Goal: Communication & Community: Share content

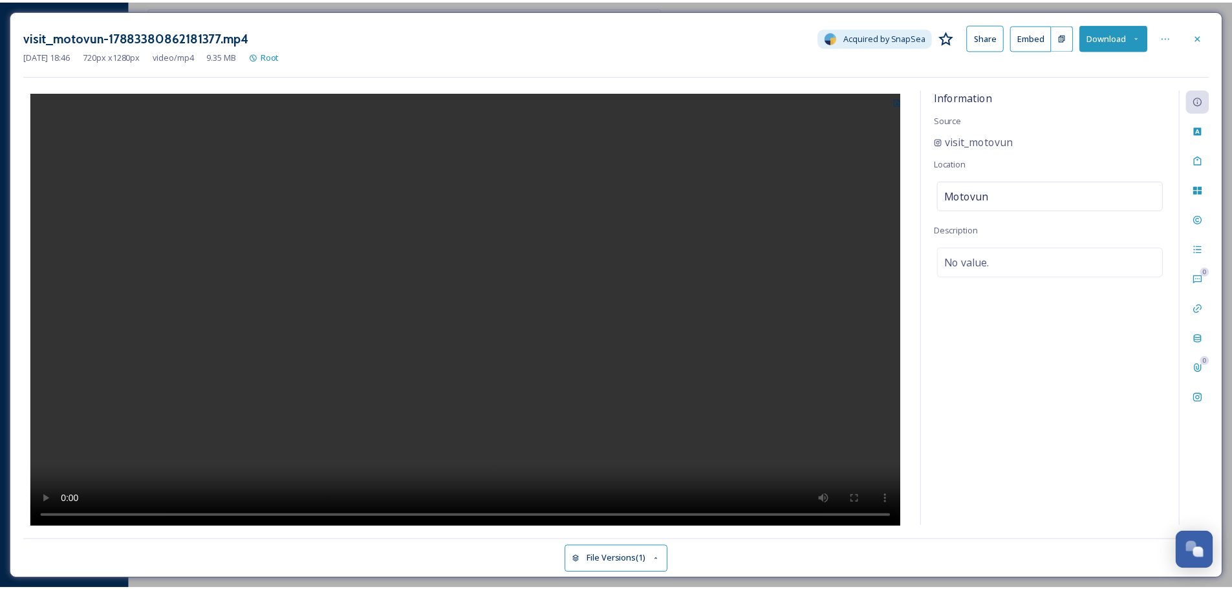
scroll to position [1762, 0]
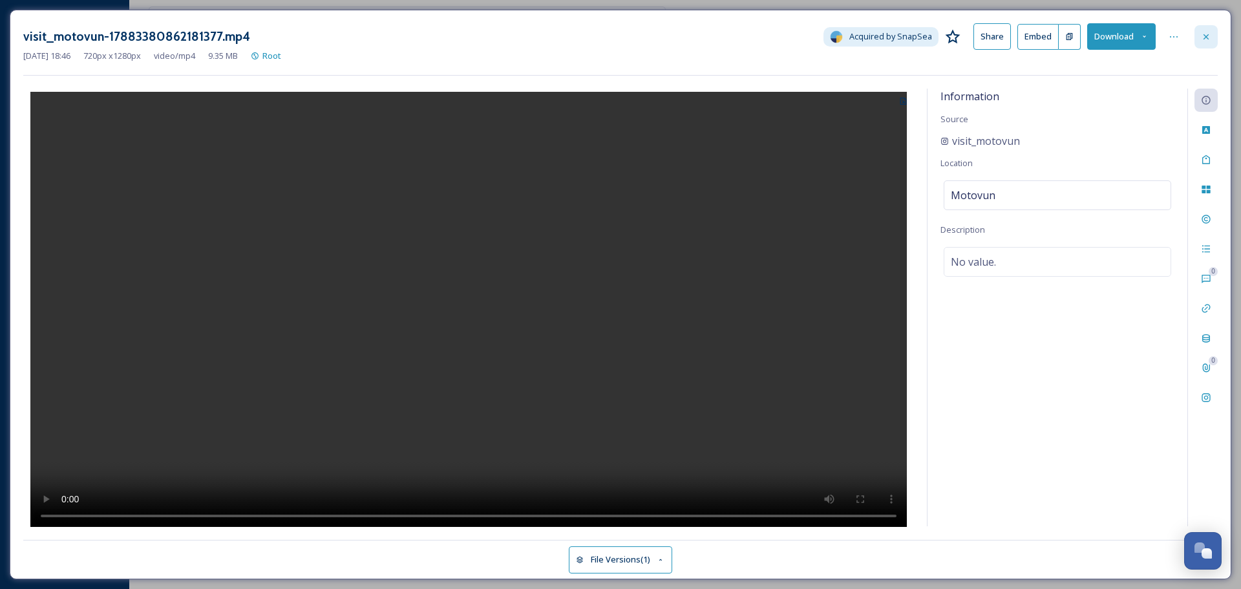
click at [1208, 41] on icon at bounding box center [1206, 37] width 10 height 10
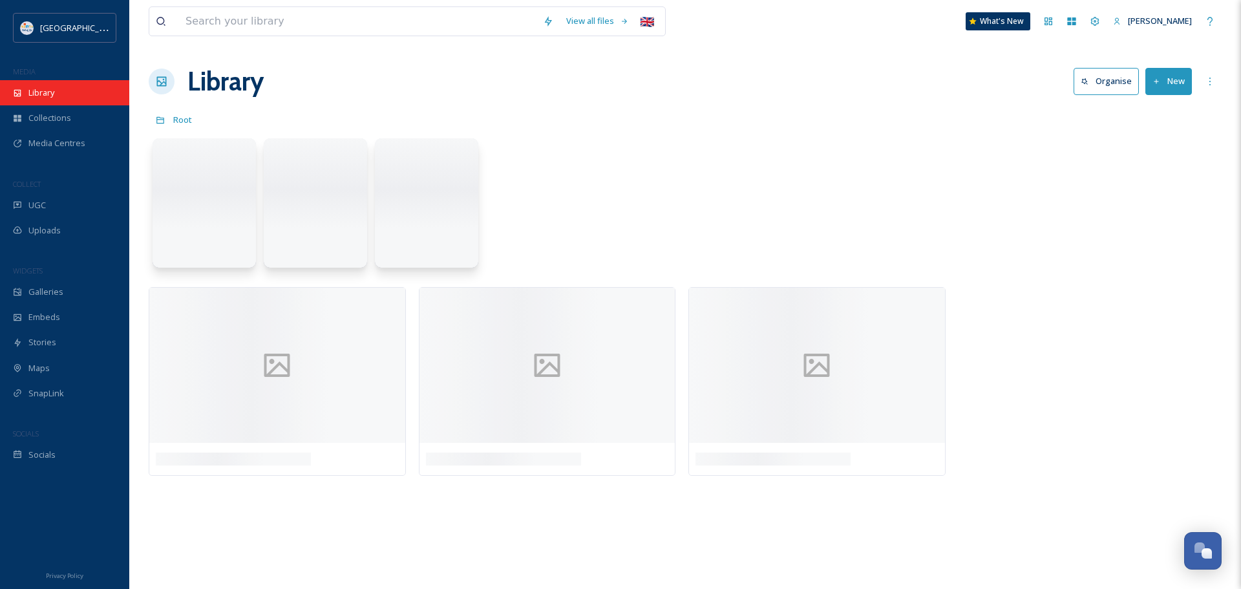
click at [54, 97] on span "Library" at bounding box center [41, 93] width 26 height 12
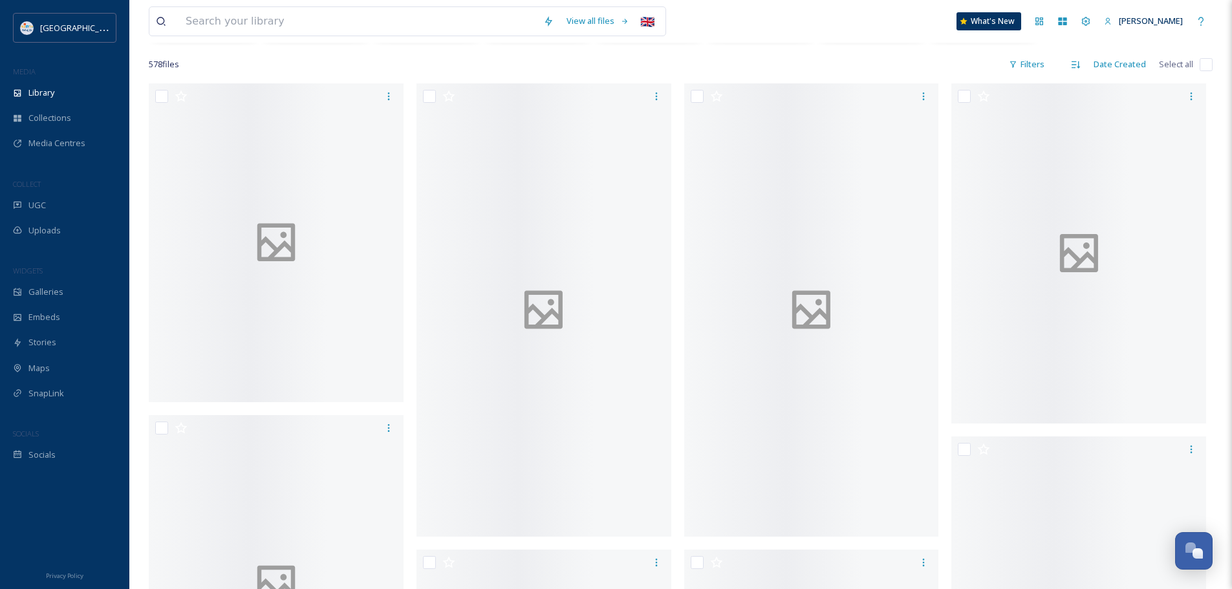
scroll to position [259, 0]
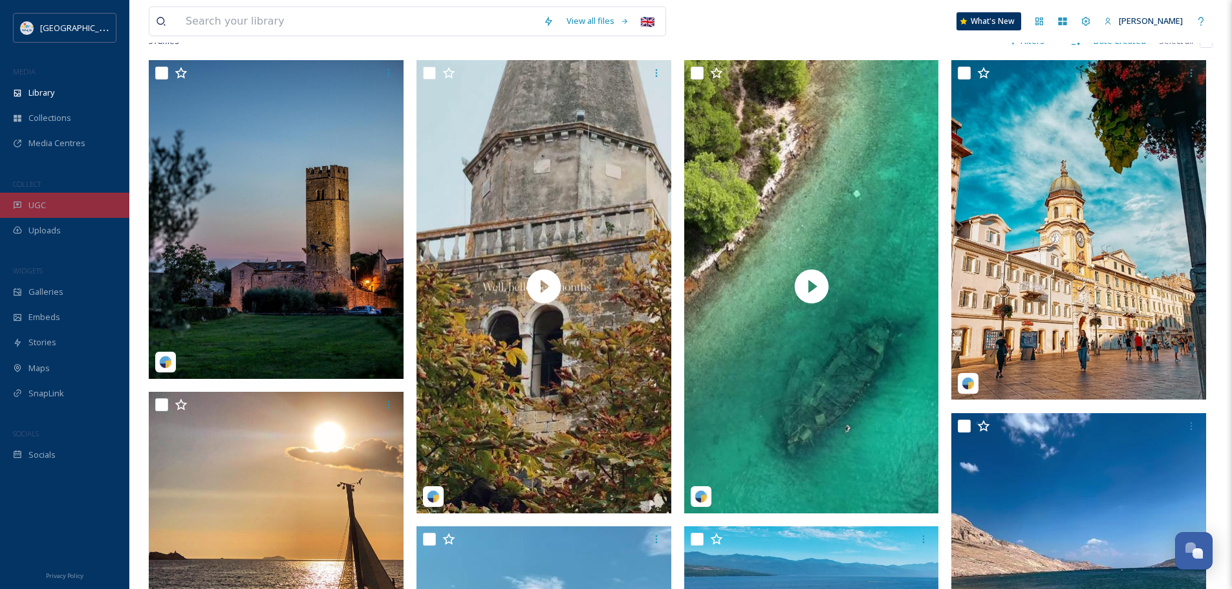
click at [35, 200] on span "UGC" at bounding box center [36, 205] width 17 height 12
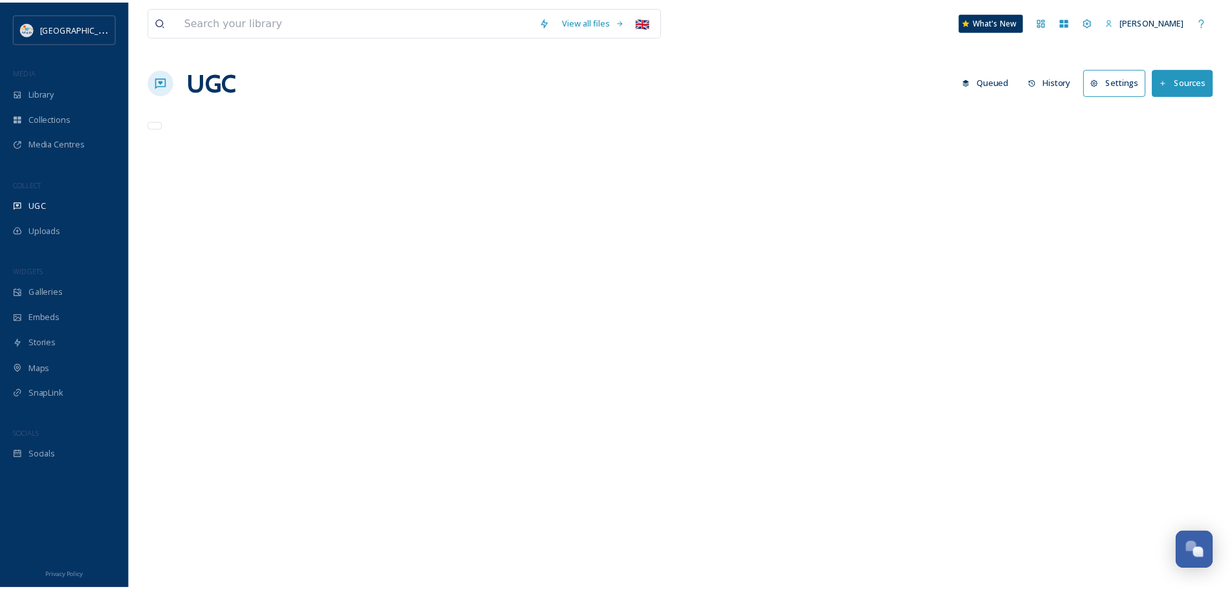
scroll to position [1762, 0]
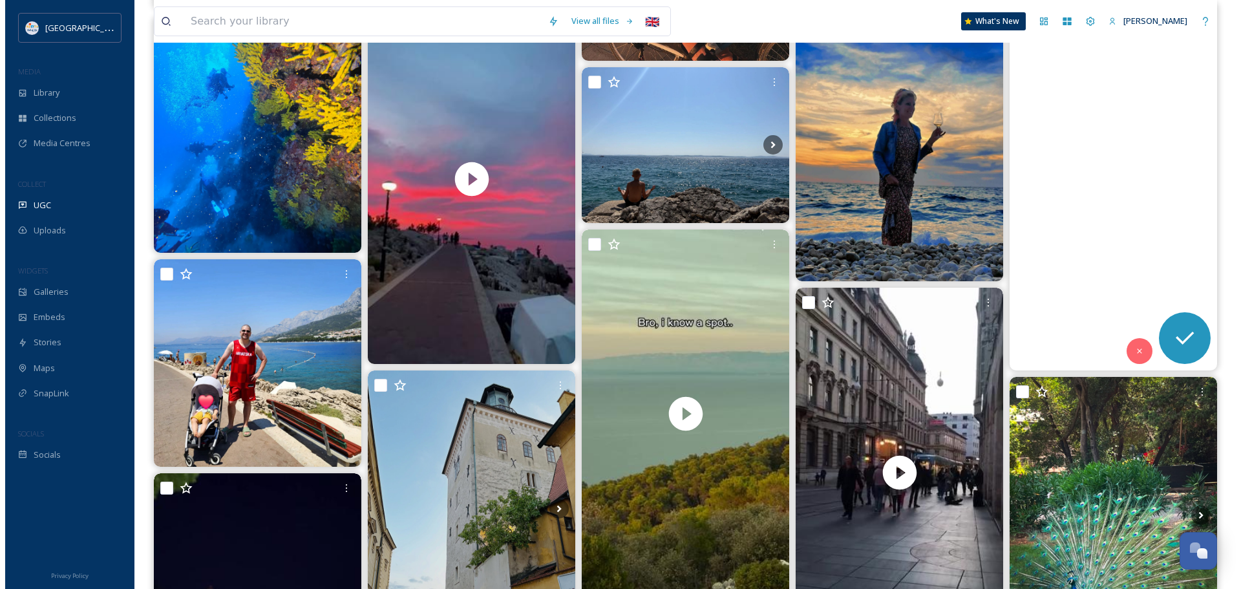
scroll to position [3462, 0]
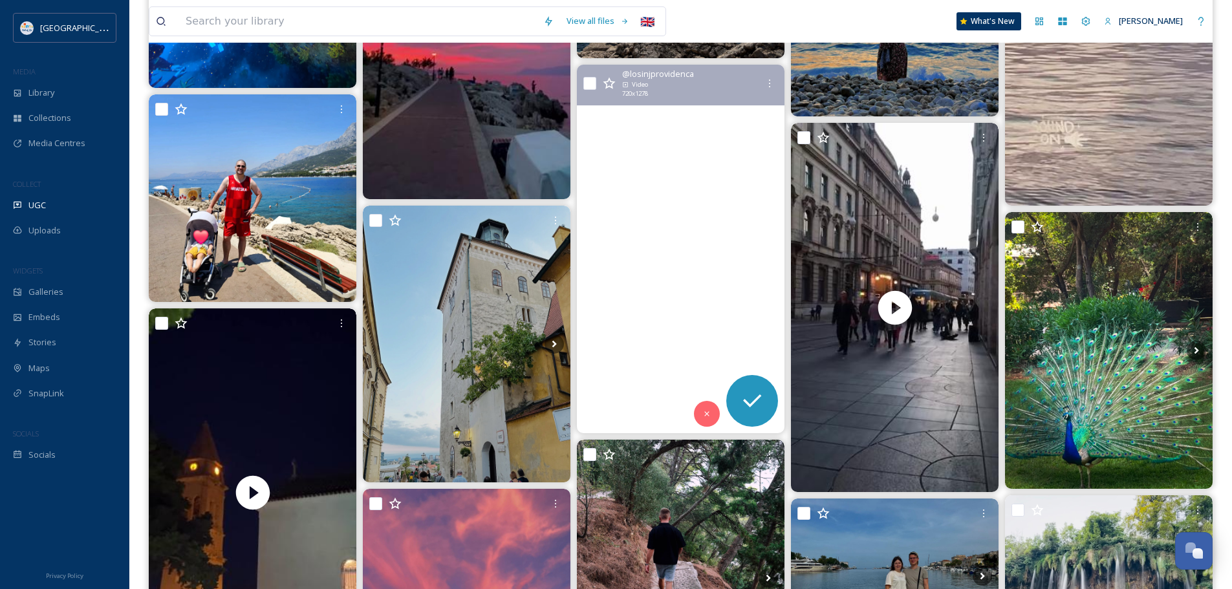
click at [714, 236] on video "THE spot in Lošinj🌅\a\a#croatiafulloflife #visitlosinj #croatiatravel #losinjpr…" at bounding box center [681, 249] width 208 height 369
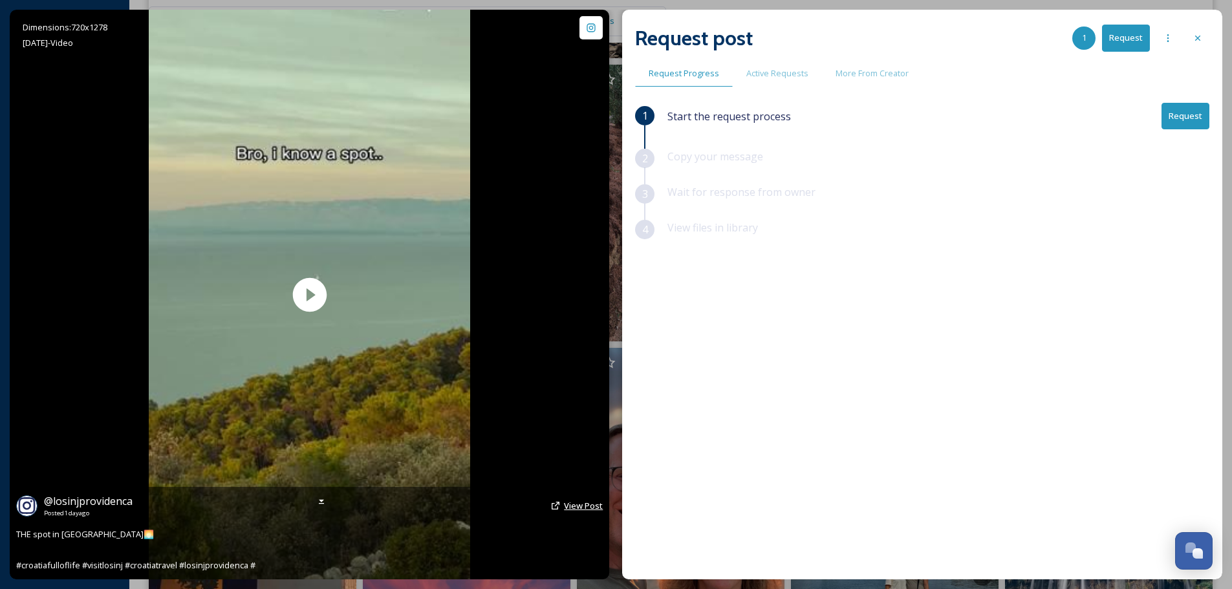
click at [581, 508] on span "View Post" at bounding box center [583, 506] width 39 height 12
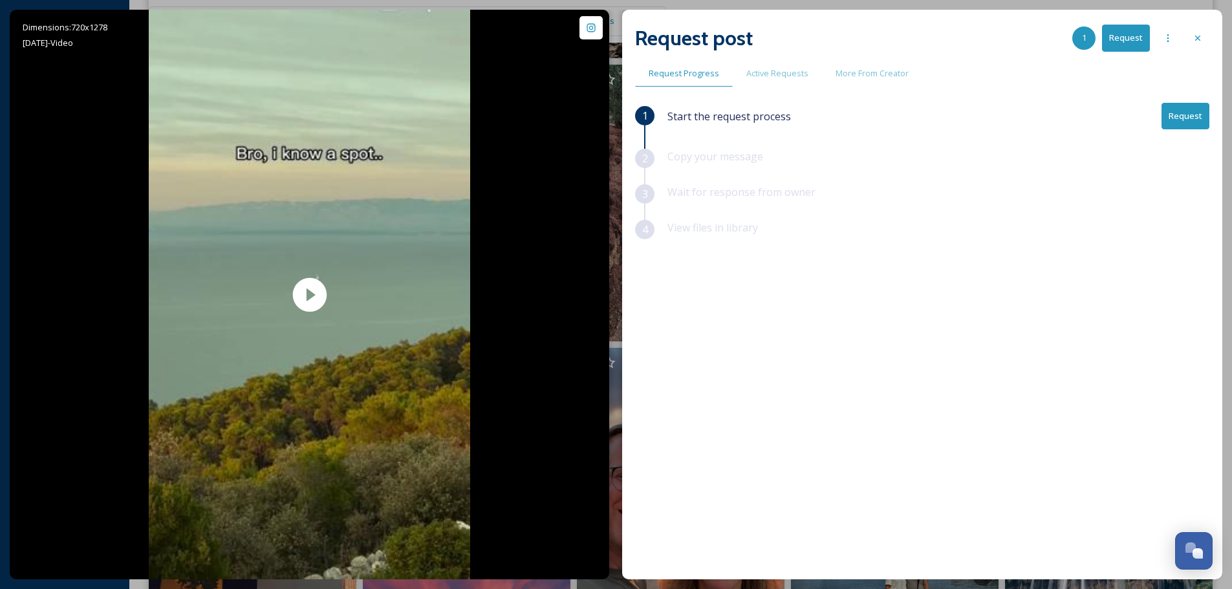
click at [1161, 226] on div "View files in library" at bounding box center [938, 238] width 542 height 36
click at [1177, 115] on button "Request" at bounding box center [1185, 116] width 48 height 27
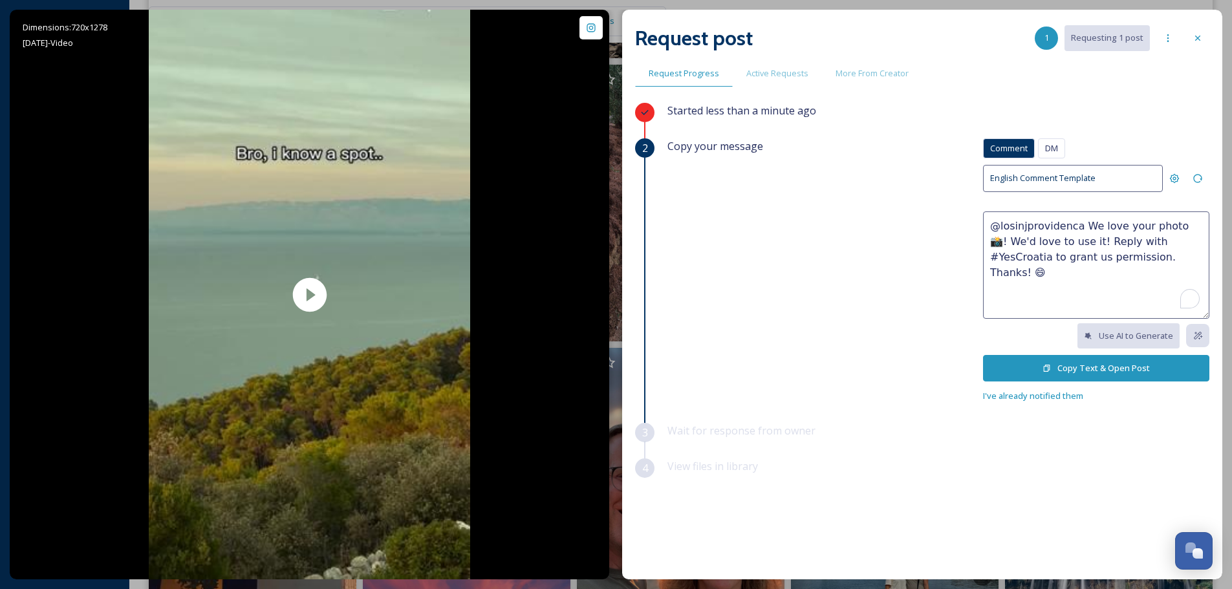
drag, startPoint x: 1108, startPoint y: 235, endPoint x: 1080, endPoint y: 224, distance: 29.3
click at [1080, 224] on textarea "@losinjprovidenca We love your photo 📸! We'd love to use it! Reply with #YesCro…" at bounding box center [1096, 264] width 226 height 107
paste textarea "reel 📸! We'd love to use it on our social media channels, with your credit, of …"
type textarea "@losinjprovidenca We love your reel 📸! We'd love to use it on our social media …"
click at [1073, 368] on button "Copy Text & Open Post" at bounding box center [1096, 368] width 226 height 27
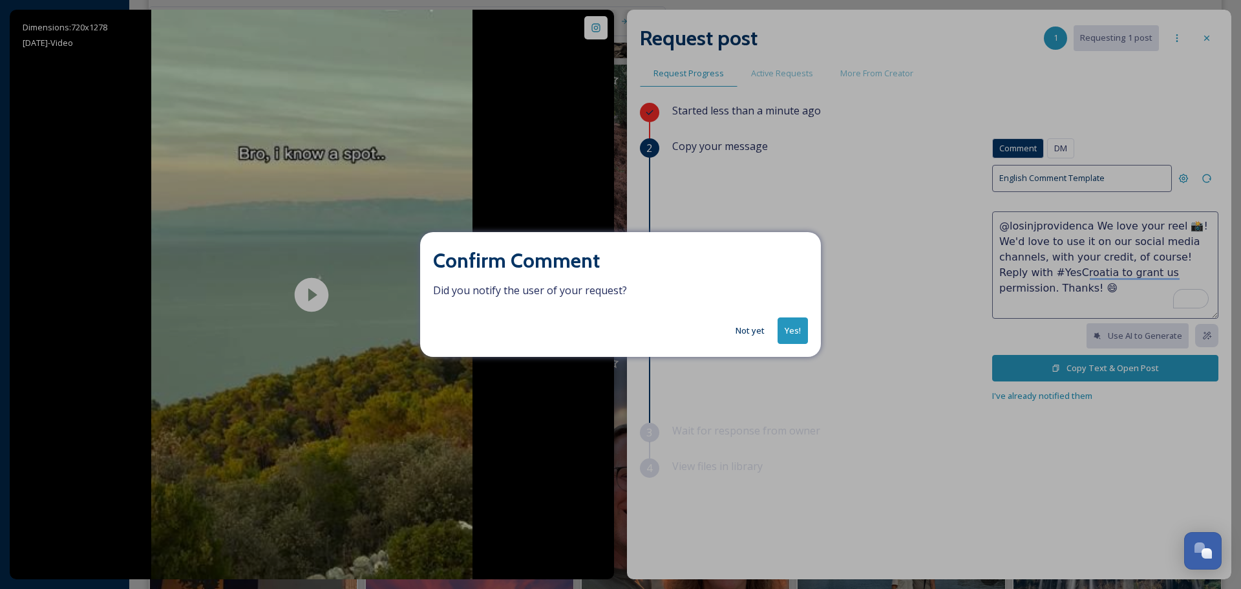
click at [791, 331] on button "Yes!" at bounding box center [793, 330] width 30 height 27
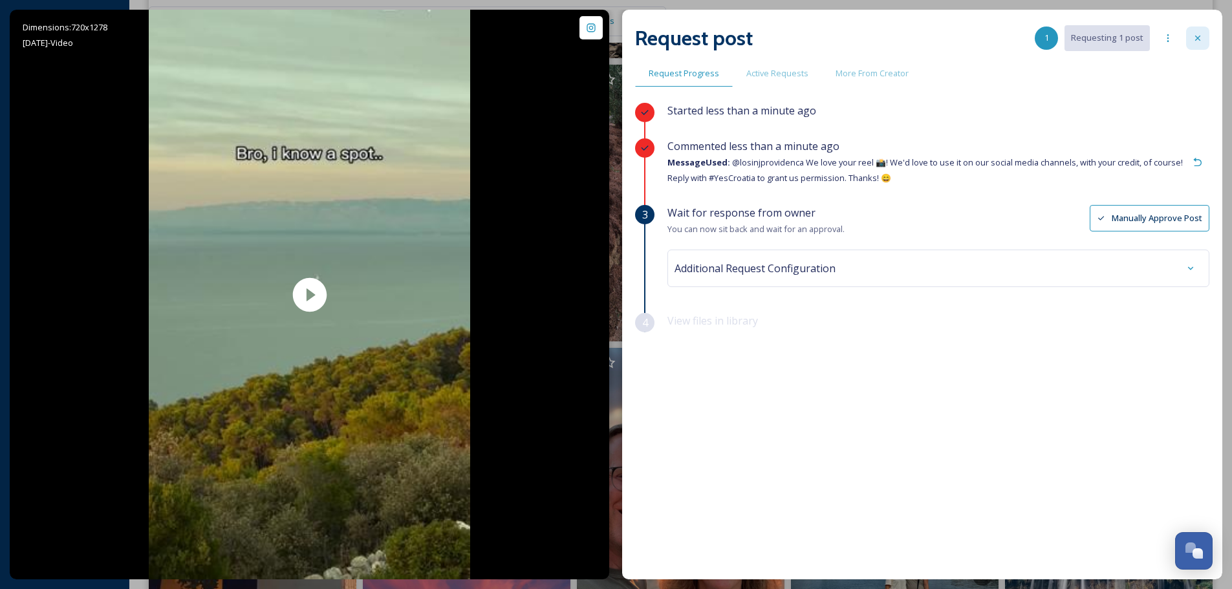
click at [1197, 39] on icon at bounding box center [1197, 38] width 10 height 10
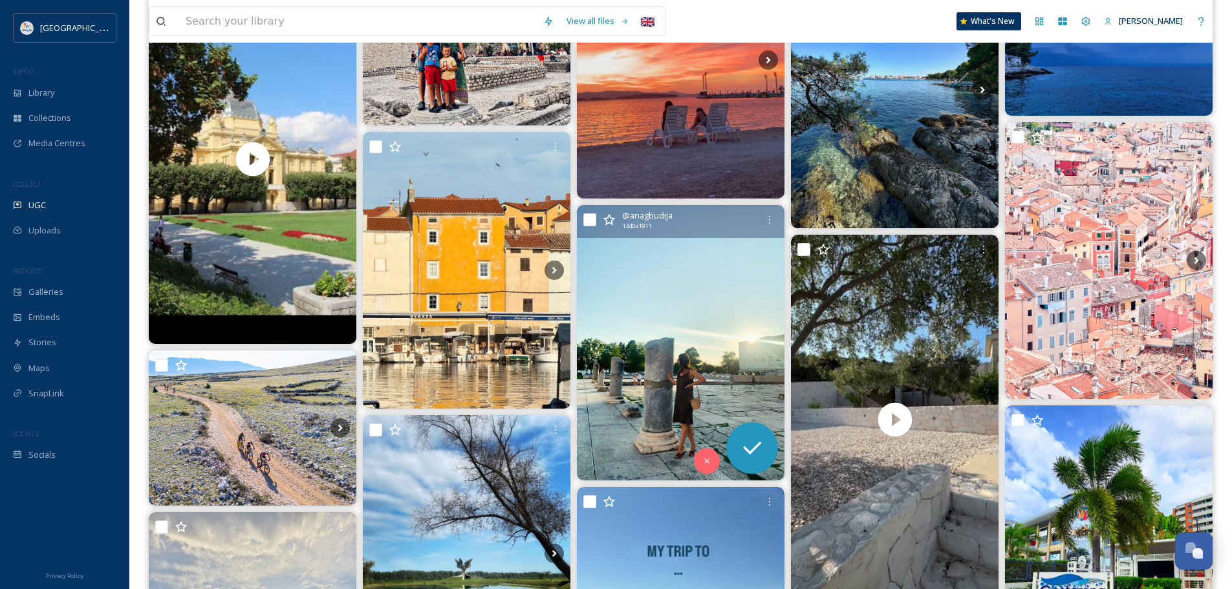
scroll to position [4561, 0]
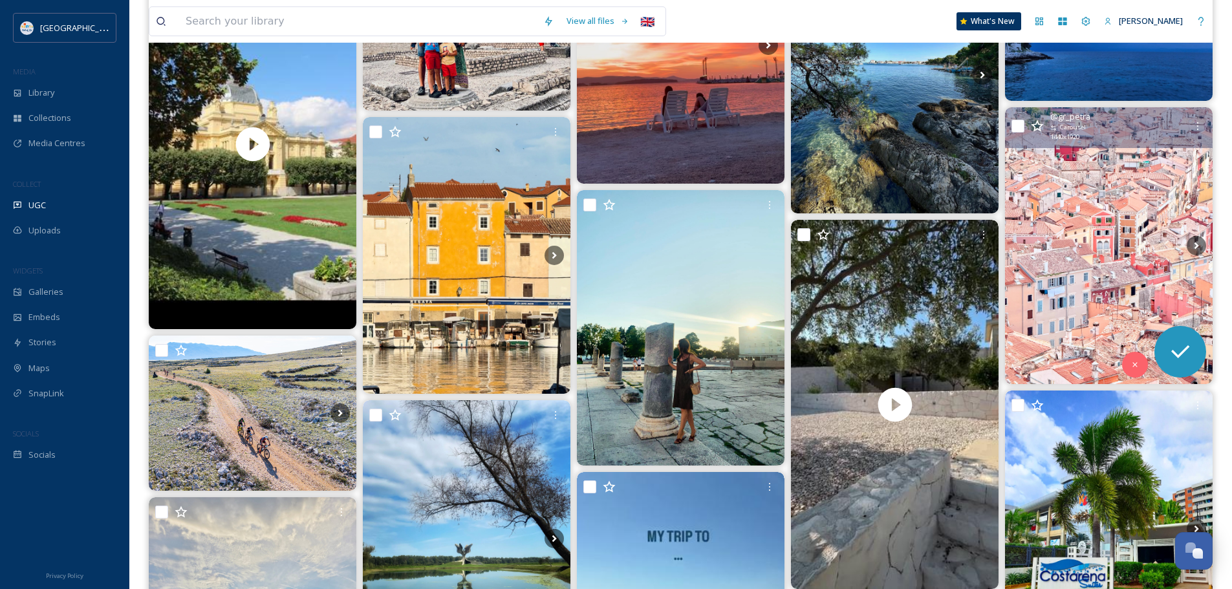
click at [1054, 255] on img at bounding box center [1109, 245] width 208 height 277
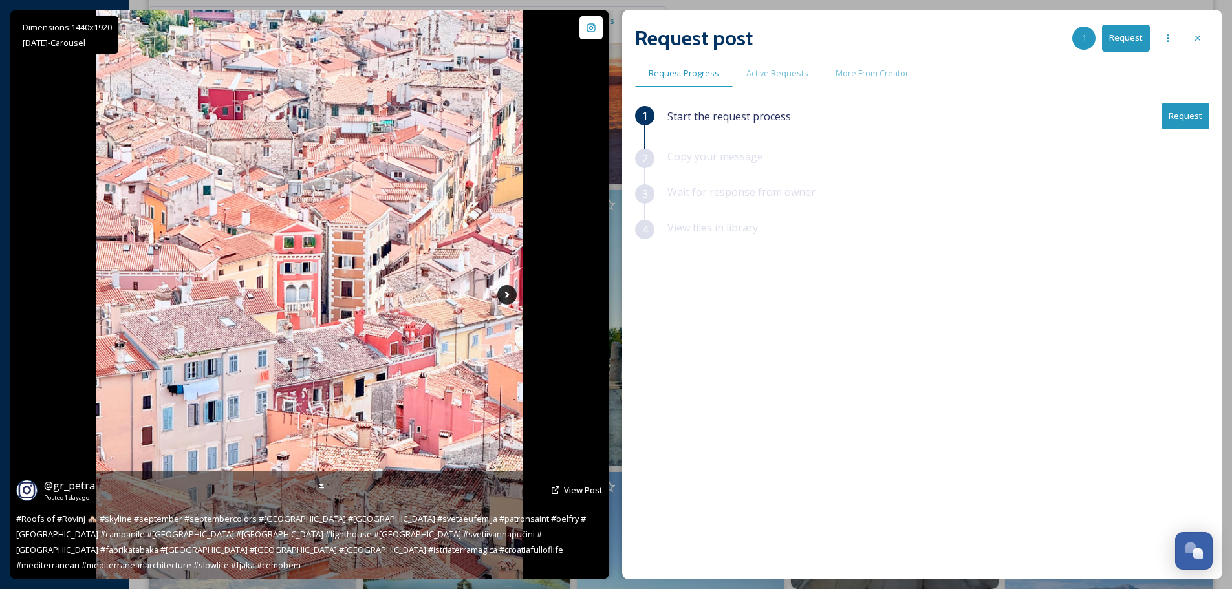
click at [504, 288] on icon at bounding box center [506, 294] width 19 height 19
click at [588, 496] on span "View Post" at bounding box center [583, 490] width 39 height 12
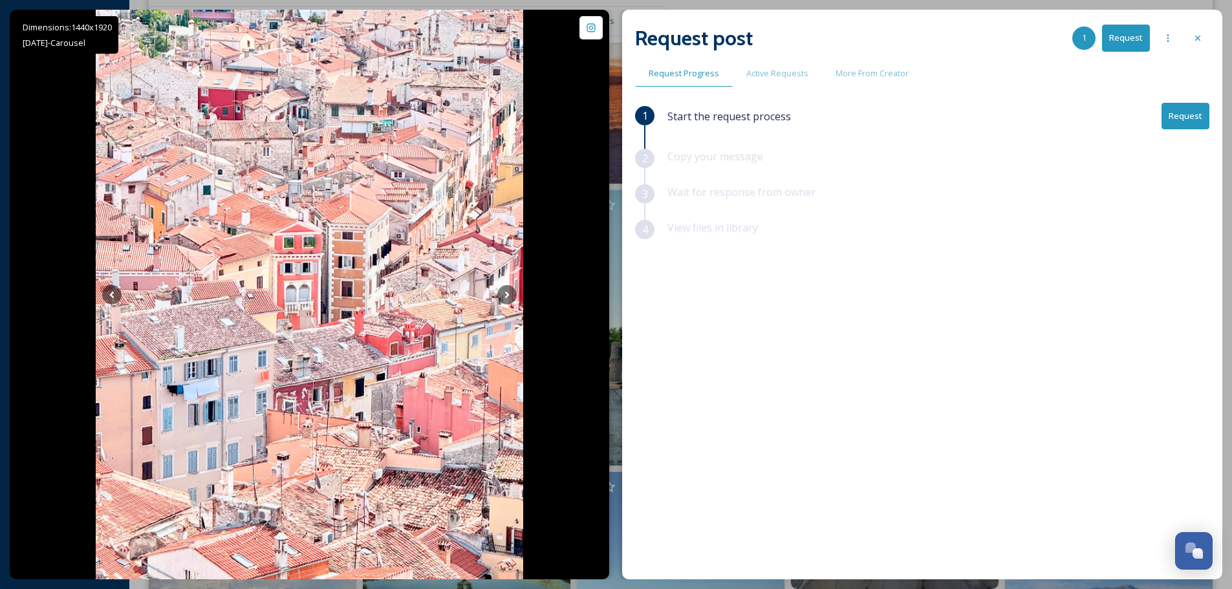
click at [1175, 117] on button "Request" at bounding box center [1185, 116] width 48 height 27
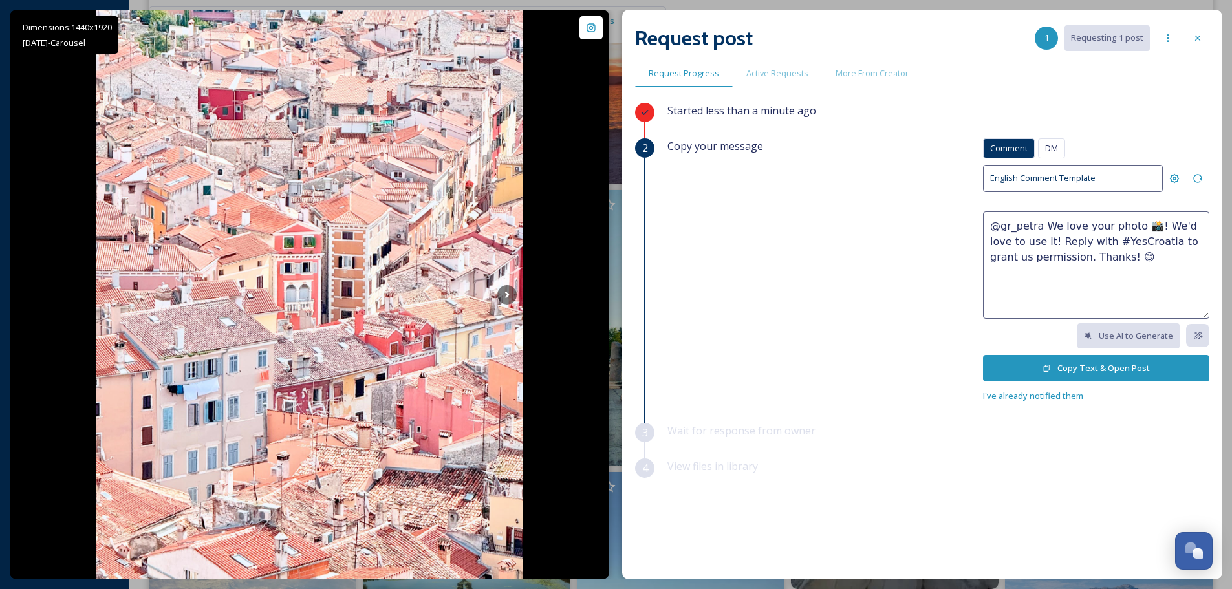
click at [1128, 226] on textarea "@gr_petra We love your photo 📸! We'd love to use it! Reply with #YesCroatia to …" at bounding box center [1096, 264] width 226 height 107
type textarea "@gr_petra We love your photos 📸! We'd love to use it! Reply with #YesCroatia to…"
click at [1060, 362] on button "Copy Text & Open Post" at bounding box center [1096, 368] width 226 height 27
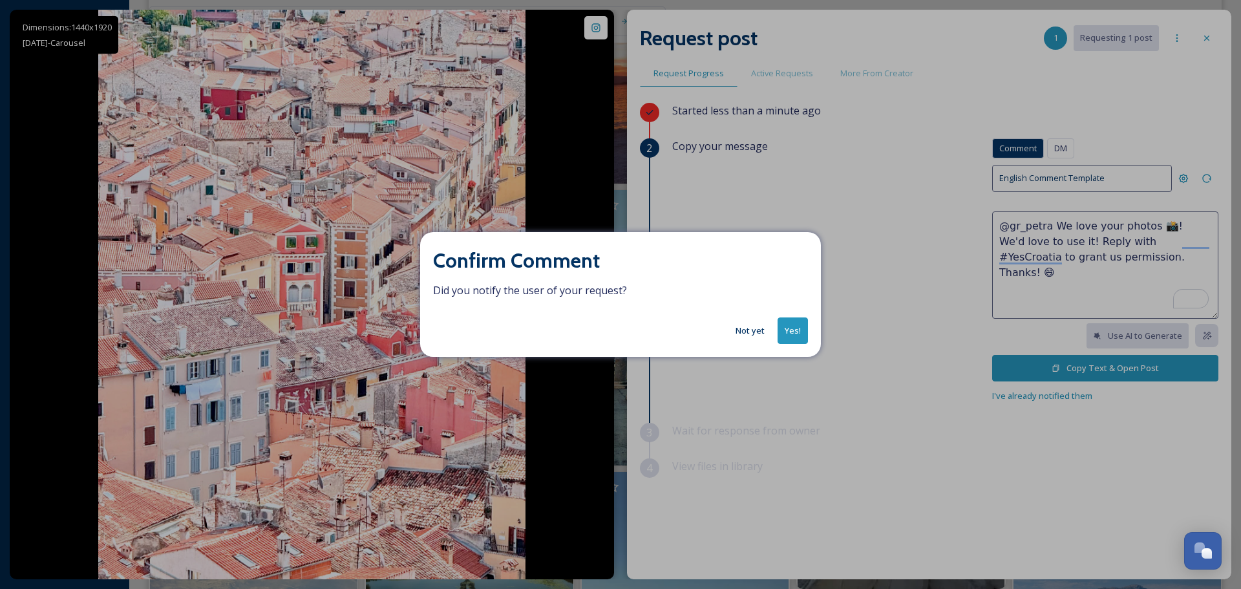
click at [795, 319] on button "Yes!" at bounding box center [793, 330] width 30 height 27
